Goal: Task Accomplishment & Management: Use online tool/utility

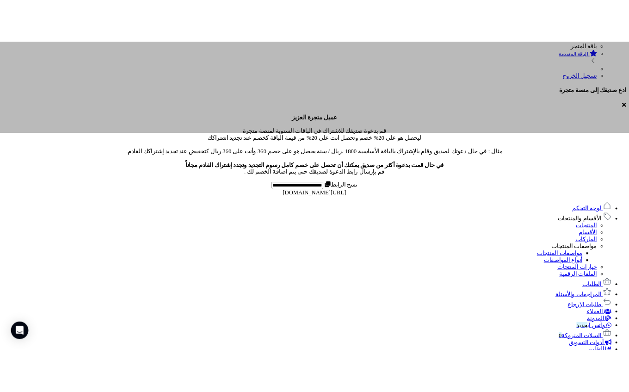
scroll to position [286, 0]
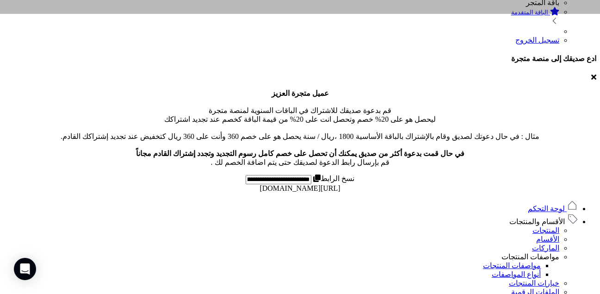
scroll to position [363, 0]
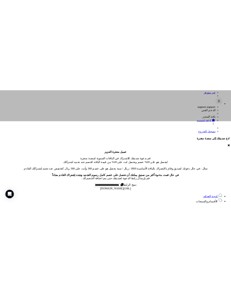
scroll to position [287, 0]
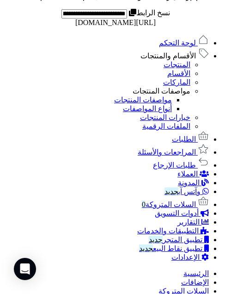
scroll to position [524, 0]
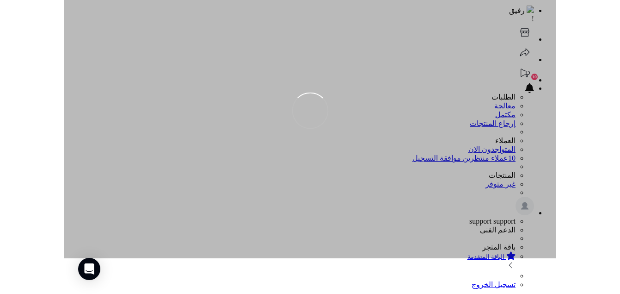
scroll to position [375, 0]
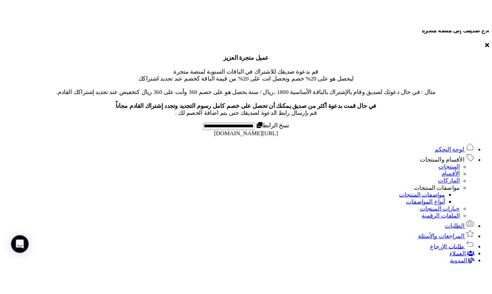
scroll to position [282, 0]
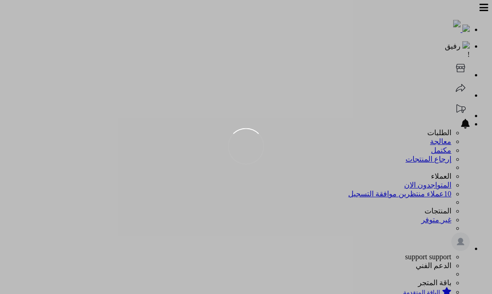
scroll to position [32, 0]
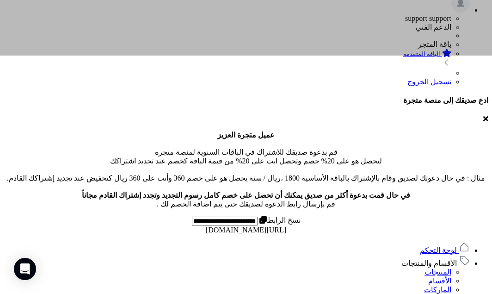
scroll to position [295, 0]
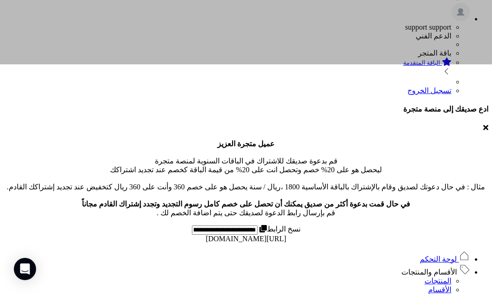
scroll to position [330, 0]
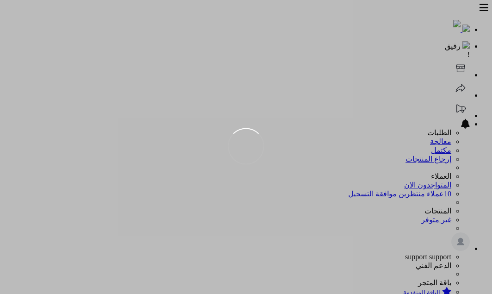
scroll to position [32, 0]
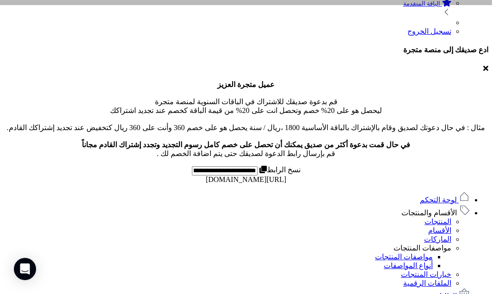
scroll to position [375, 0]
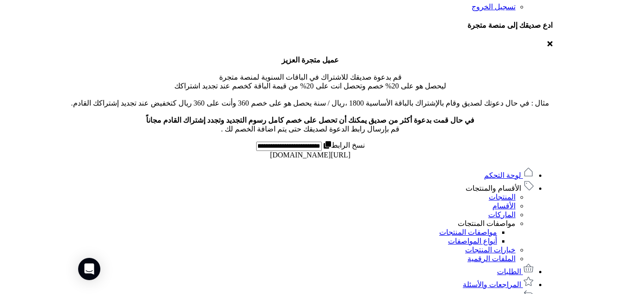
scroll to position [304, 0]
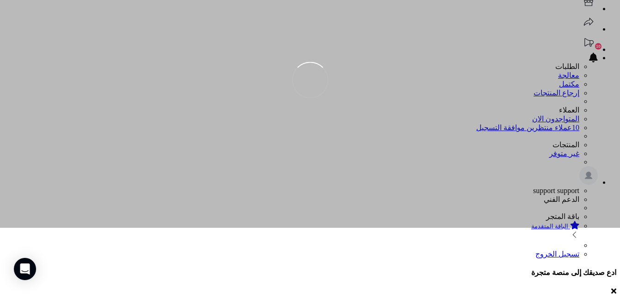
scroll to position [1, 0]
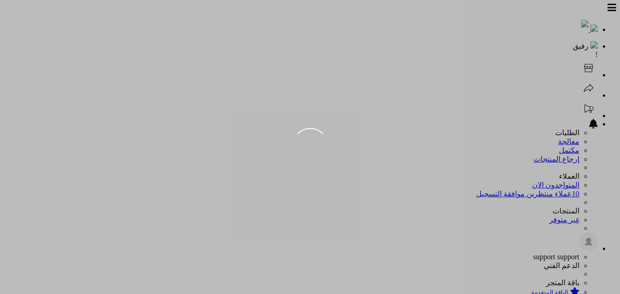
scroll to position [23, 0]
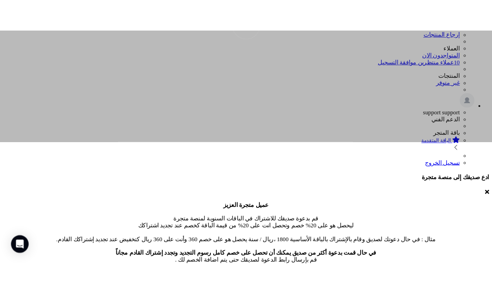
scroll to position [5, 0]
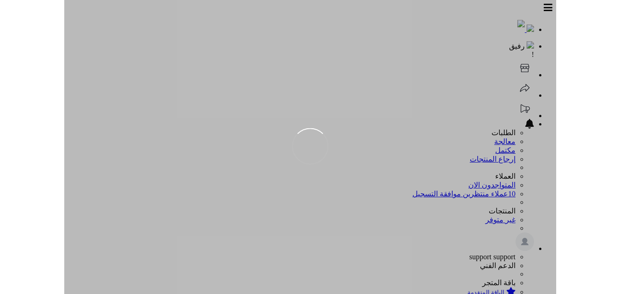
scroll to position [5, 0]
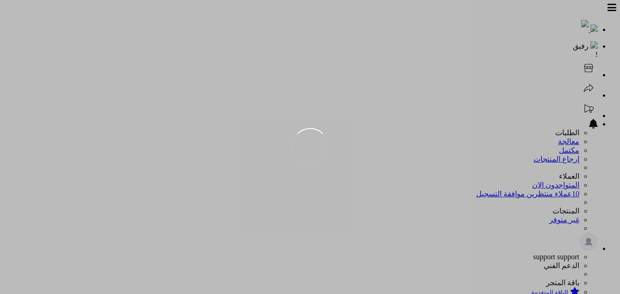
scroll to position [5, 0]
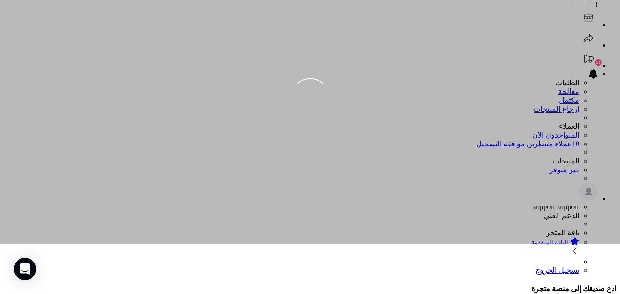
scroll to position [155, 0]
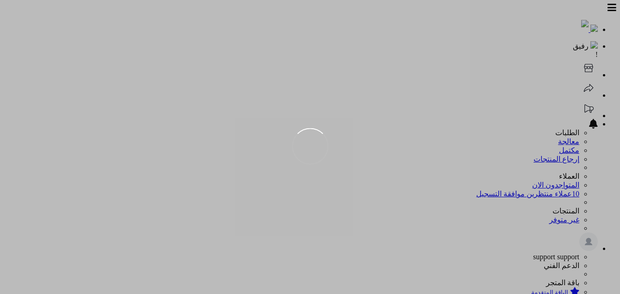
scroll to position [5, 0]
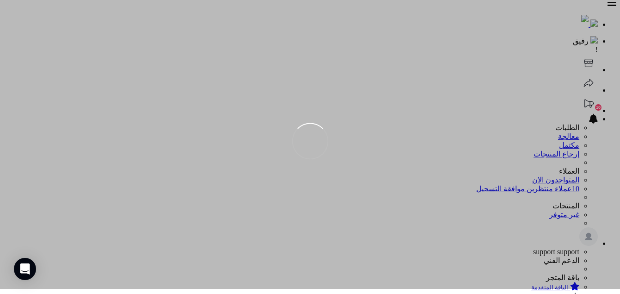
drag, startPoint x: 205, startPoint y: 125, endPoint x: 284, endPoint y: 125, distance: 79.5
copy div "قيمة السلات التي تحولت إلى طلبات"
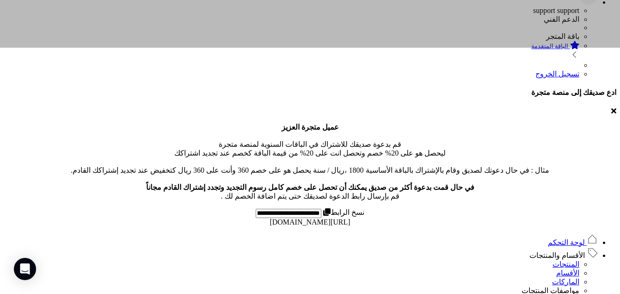
scroll to position [255, 0]
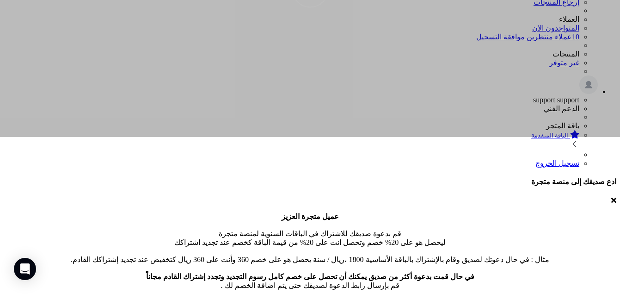
scroll to position [233, 0]
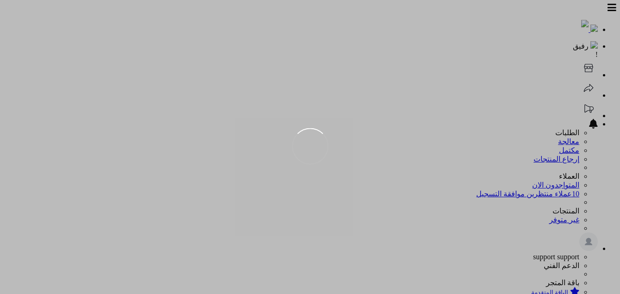
scroll to position [5, 0]
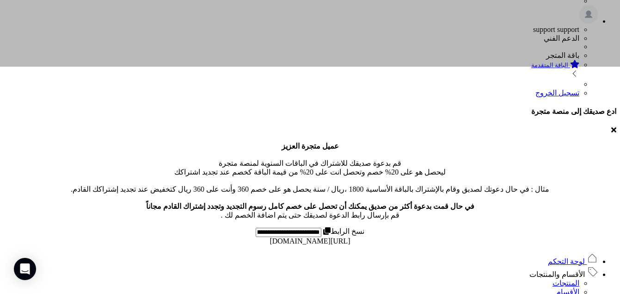
scroll to position [240, 0]
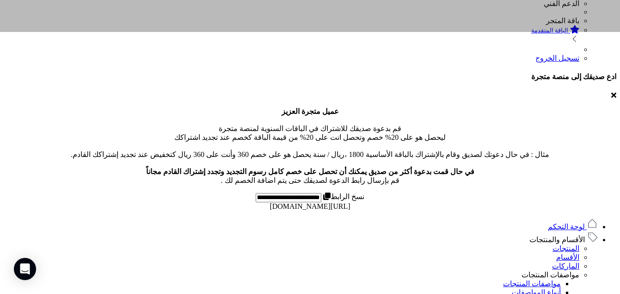
scroll to position [262, 0]
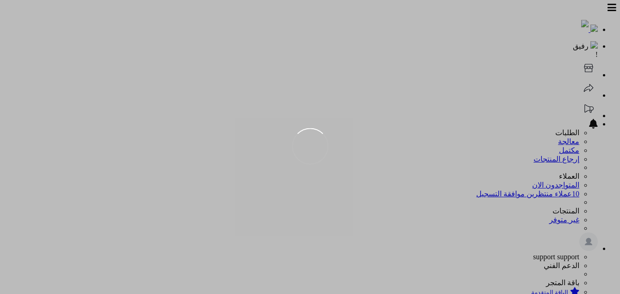
scroll to position [5, 0]
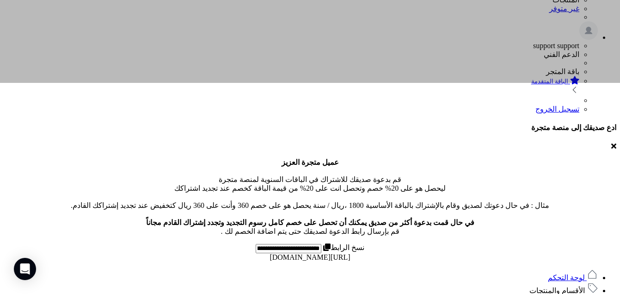
scroll to position [244, 0]
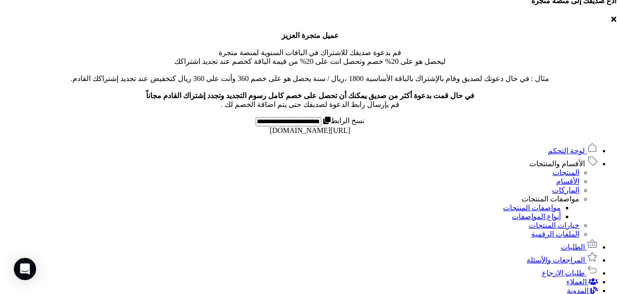
scroll to position [101, 0]
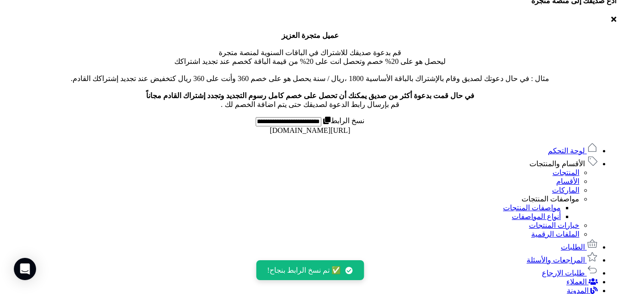
click at [303, 275] on div "✅ تم نسخ الرابط بنجاح!" at bounding box center [310, 270] width 108 height 20
click at [313, 268] on span "✅ تم نسخ الرابط بنجاح!" at bounding box center [304, 269] width 74 height 9
copy span "✅ تم نسخ الرابط بنجاح!"
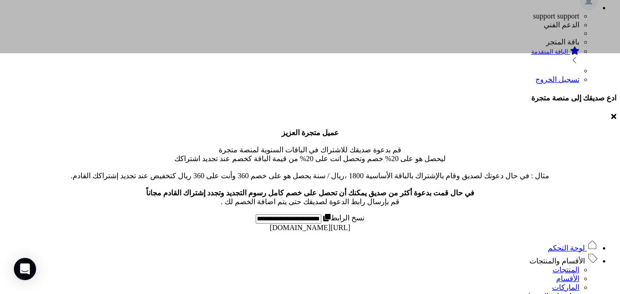
scroll to position [181, 0]
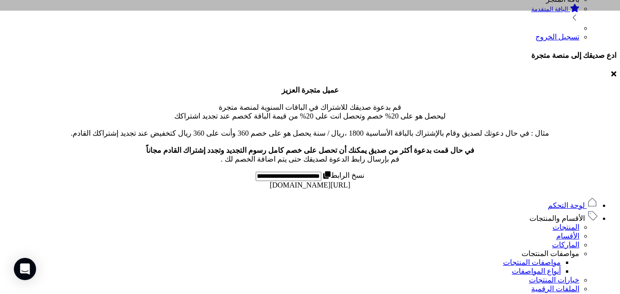
scroll to position [302, 0]
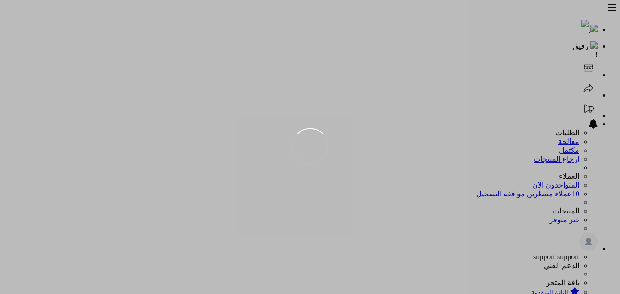
scroll to position [5, 0]
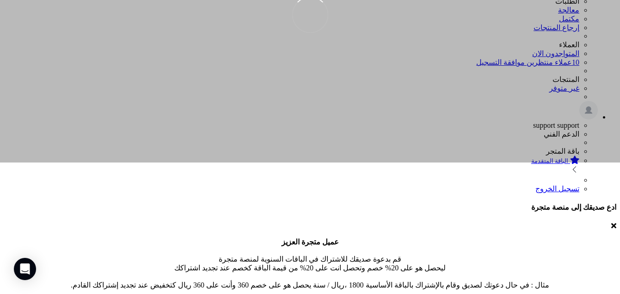
scroll to position [165, 0]
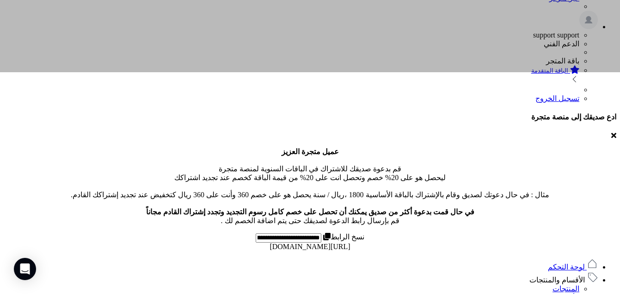
scroll to position [292, 0]
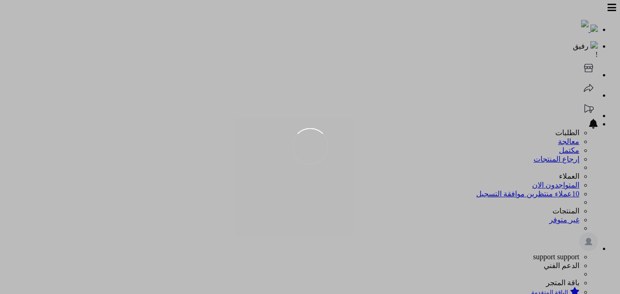
scroll to position [5, 0]
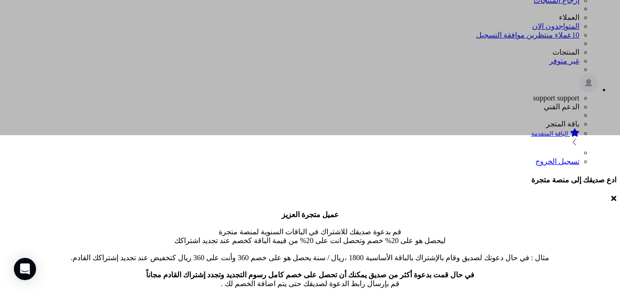
scroll to position [367, 0]
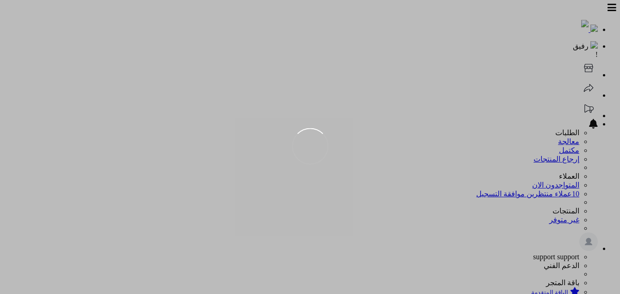
scroll to position [5, 0]
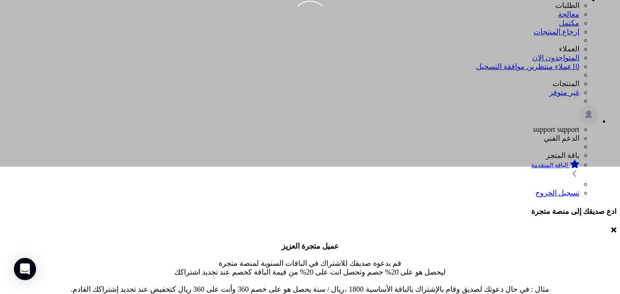
scroll to position [146, 0]
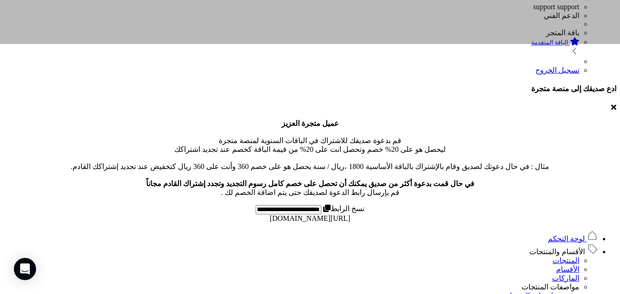
scroll to position [256, 0]
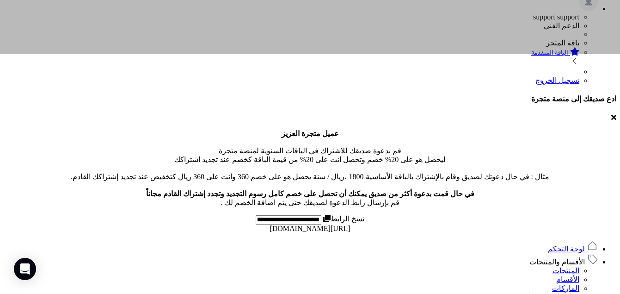
scroll to position [311, 0]
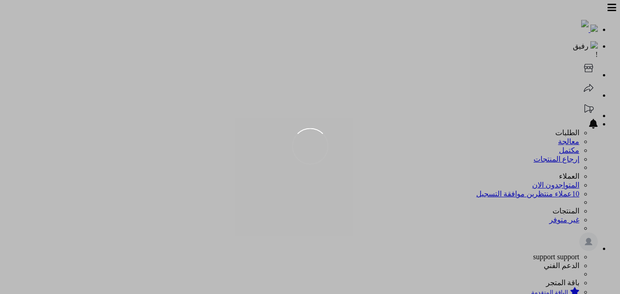
scroll to position [5, 0]
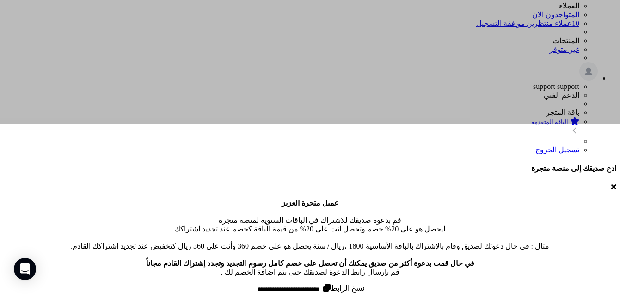
scroll to position [232, 0]
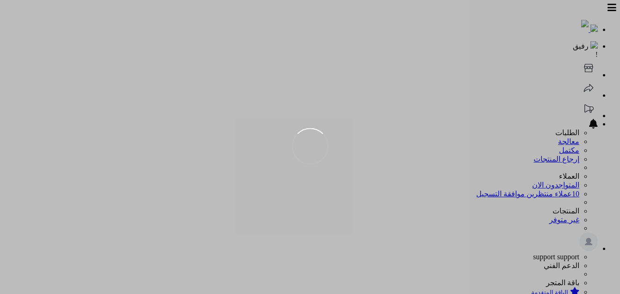
scroll to position [232, 0]
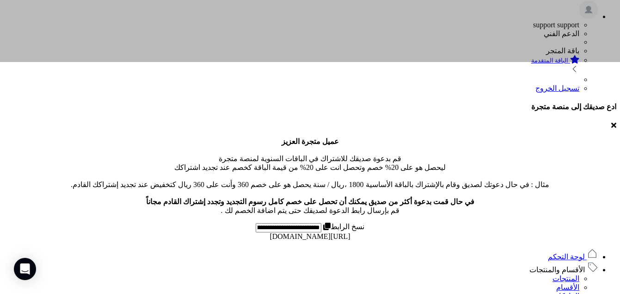
scroll to position [240, 0]
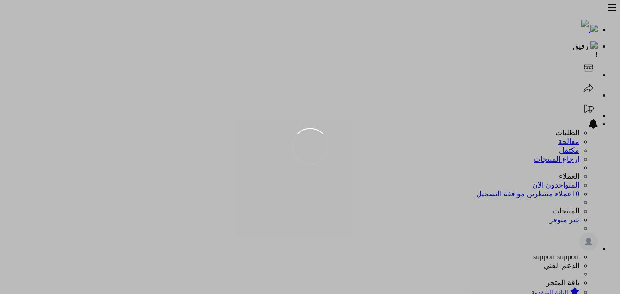
scroll to position [241, 0]
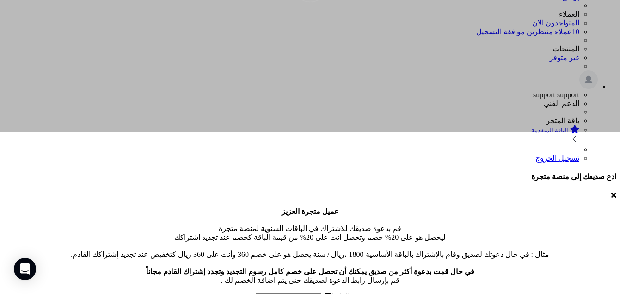
scroll to position [250, 0]
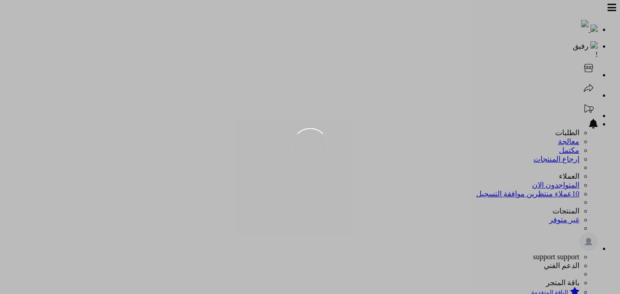
scroll to position [250, 0]
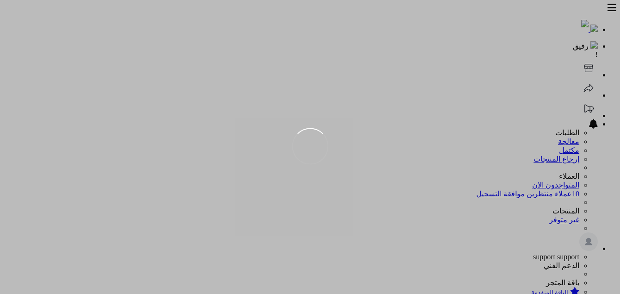
scroll to position [250, 0]
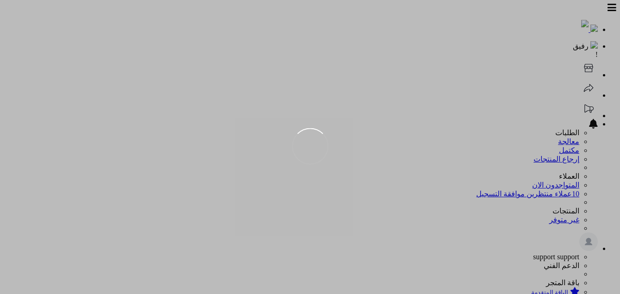
scroll to position [250, 0]
